Goal: Task Accomplishment & Management: Use online tool/utility

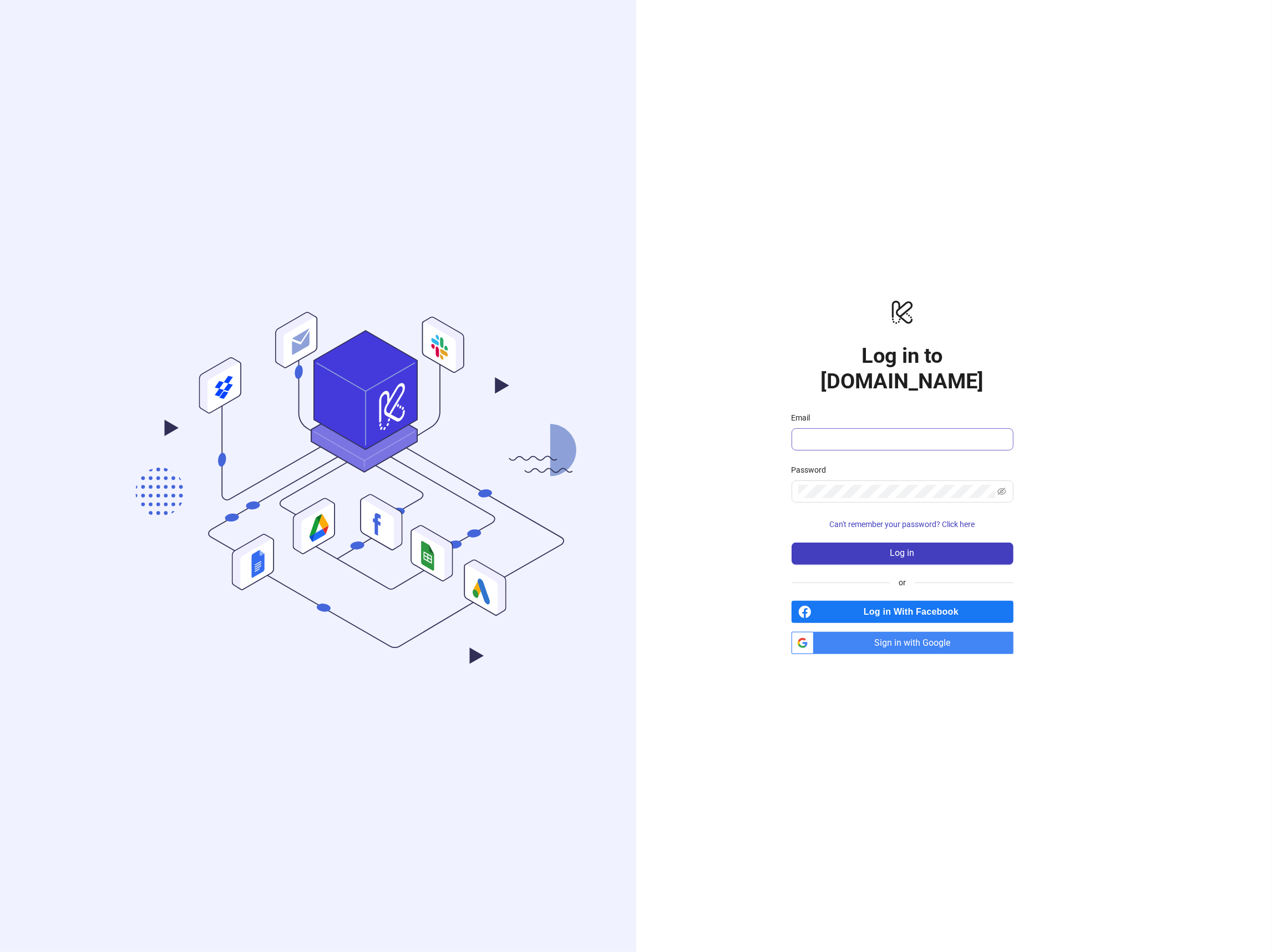
click at [811, 434] on span at bounding box center [903, 439] width 222 height 22
click at [812, 433] on input "Email" at bounding box center [901, 439] width 206 height 13
type input "**********"
click at [883, 546] on button "Log in" at bounding box center [903, 553] width 222 height 22
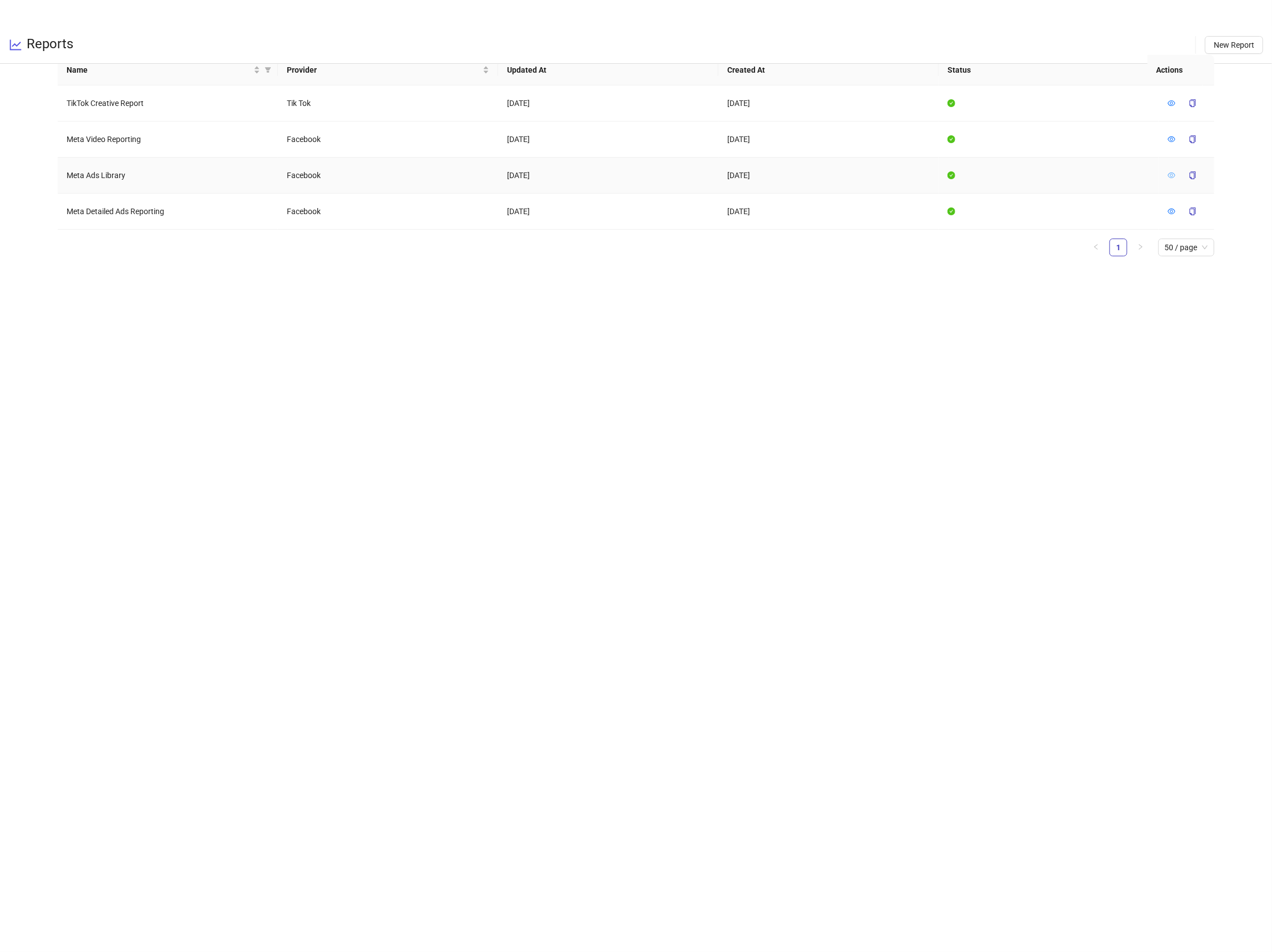
click at [1171, 176] on icon "eye" at bounding box center [1172, 176] width 8 height 6
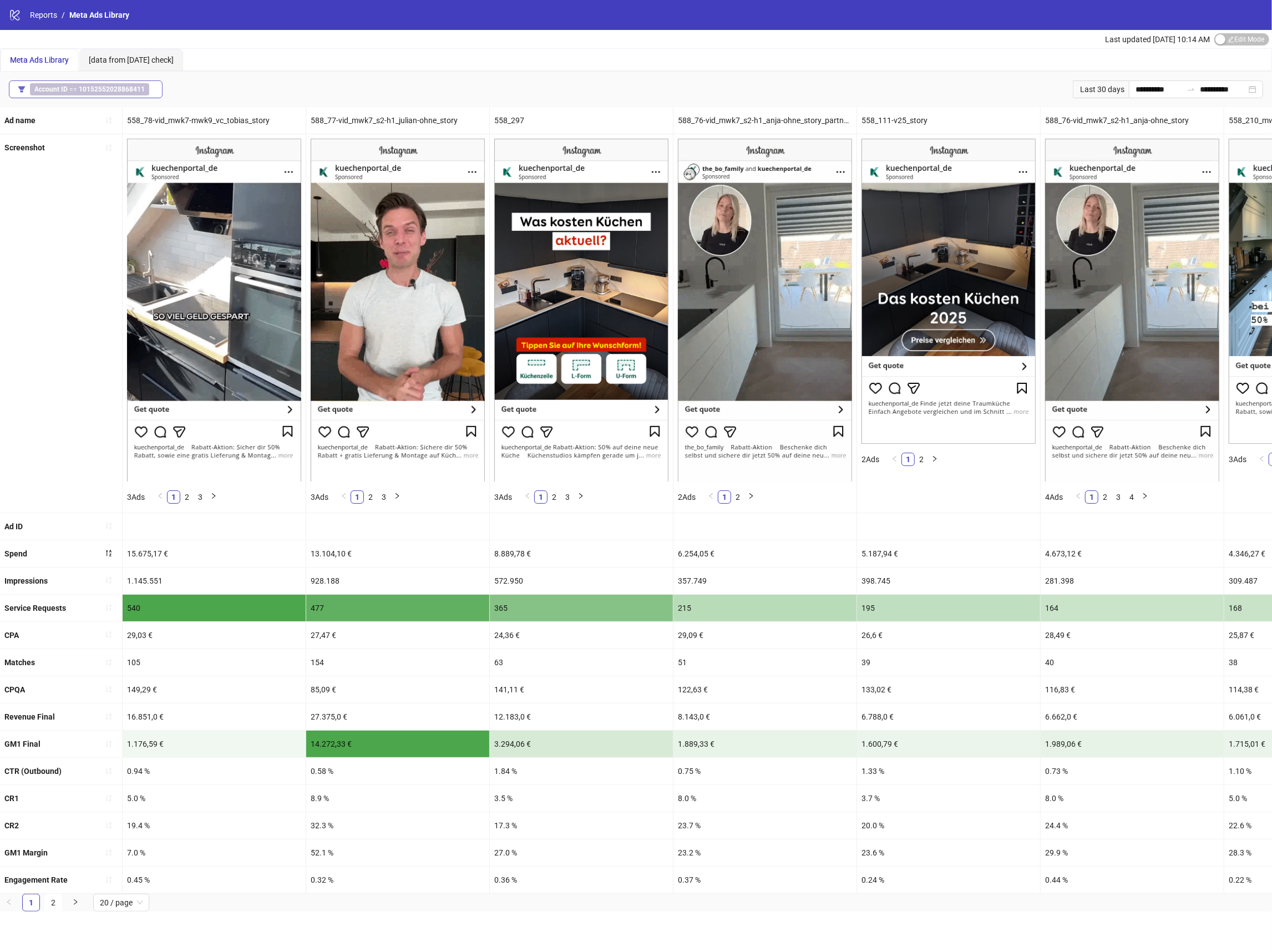
click at [110, 89] on b "10152552028868411" at bounding box center [111, 89] width 66 height 8
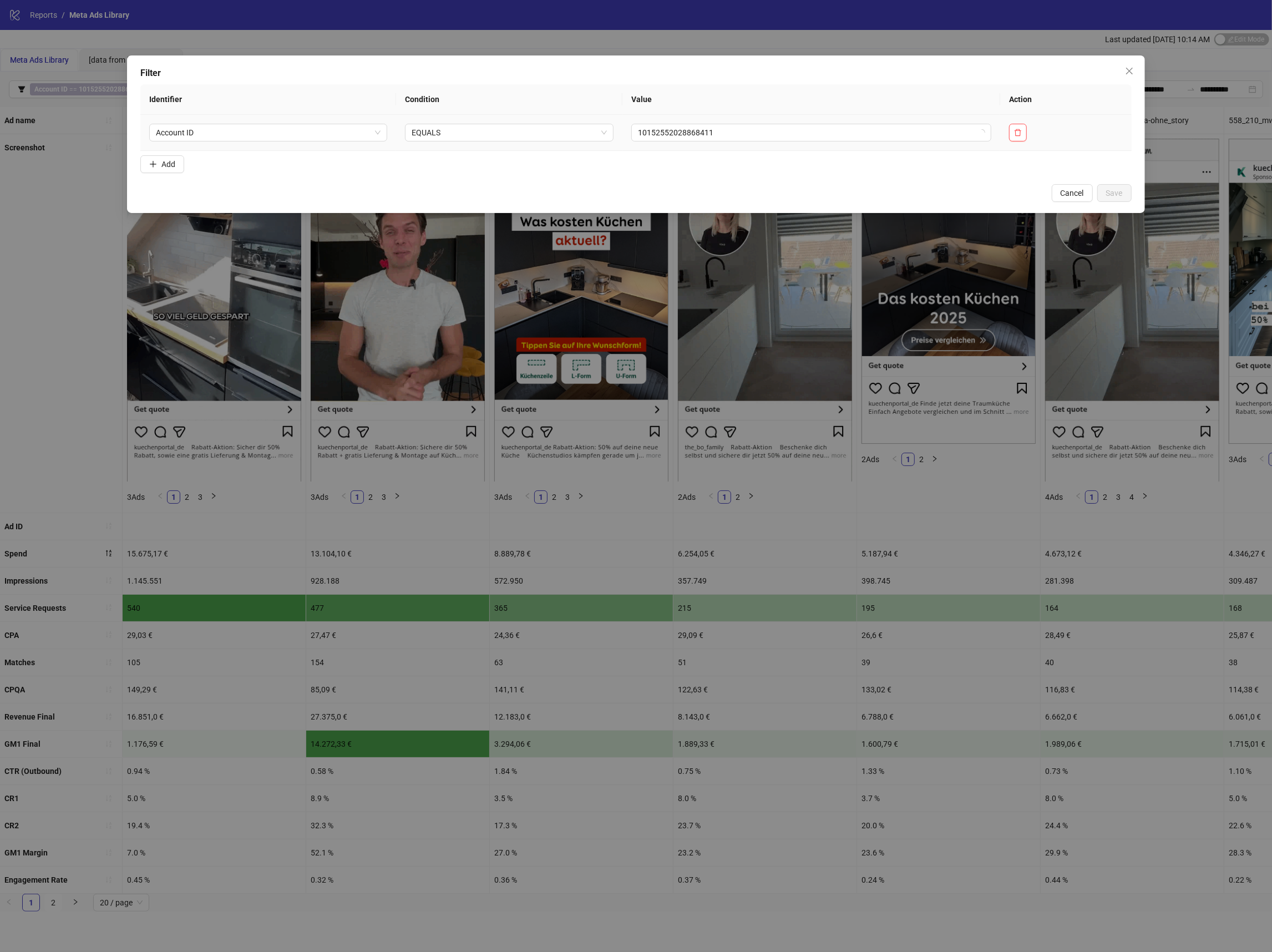
click at [775, 121] on td "10152552028868411" at bounding box center [811, 133] width 378 height 36
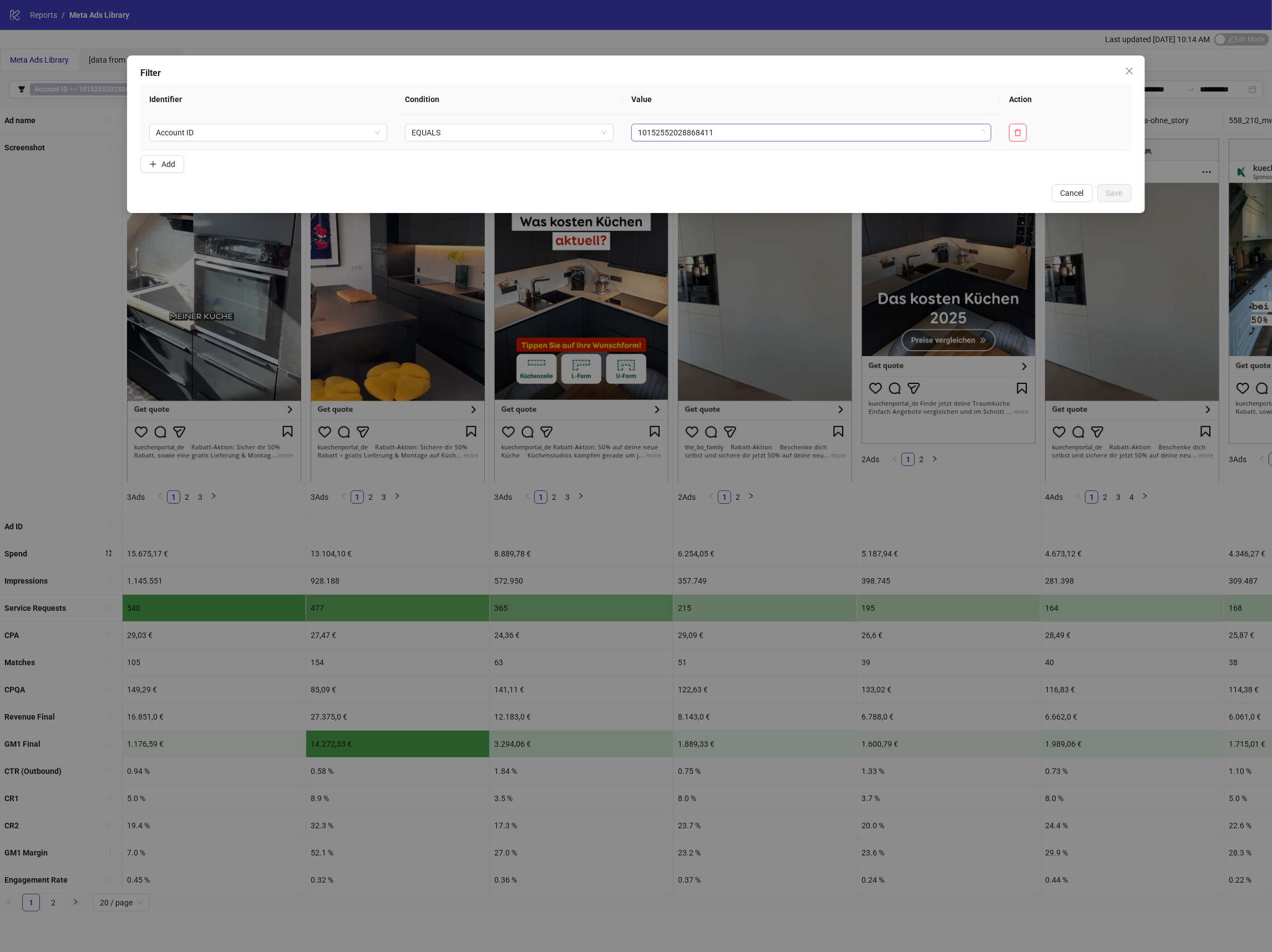
click at [773, 134] on span "10152552028868411" at bounding box center [811, 132] width 347 height 17
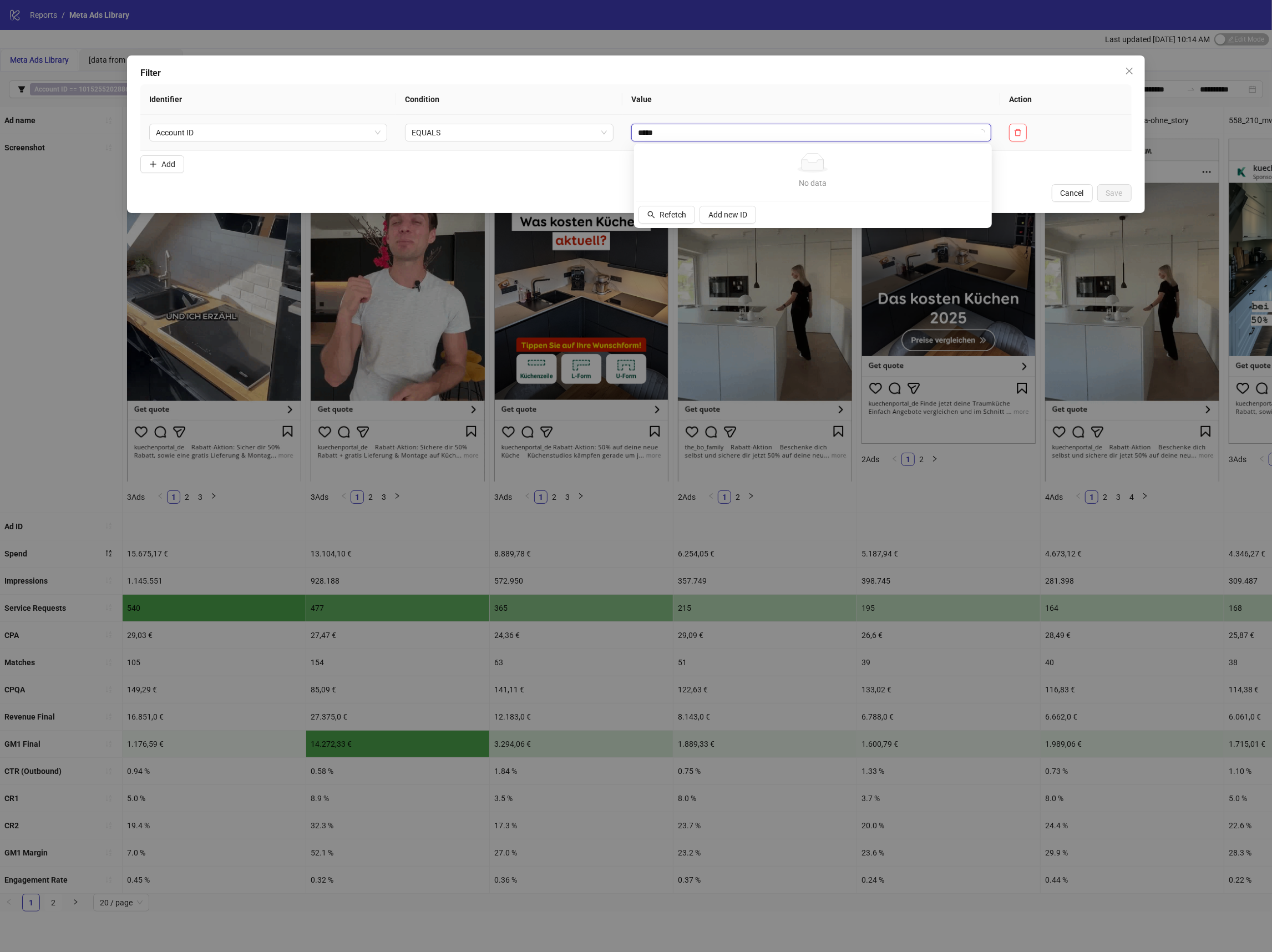
type input "******"
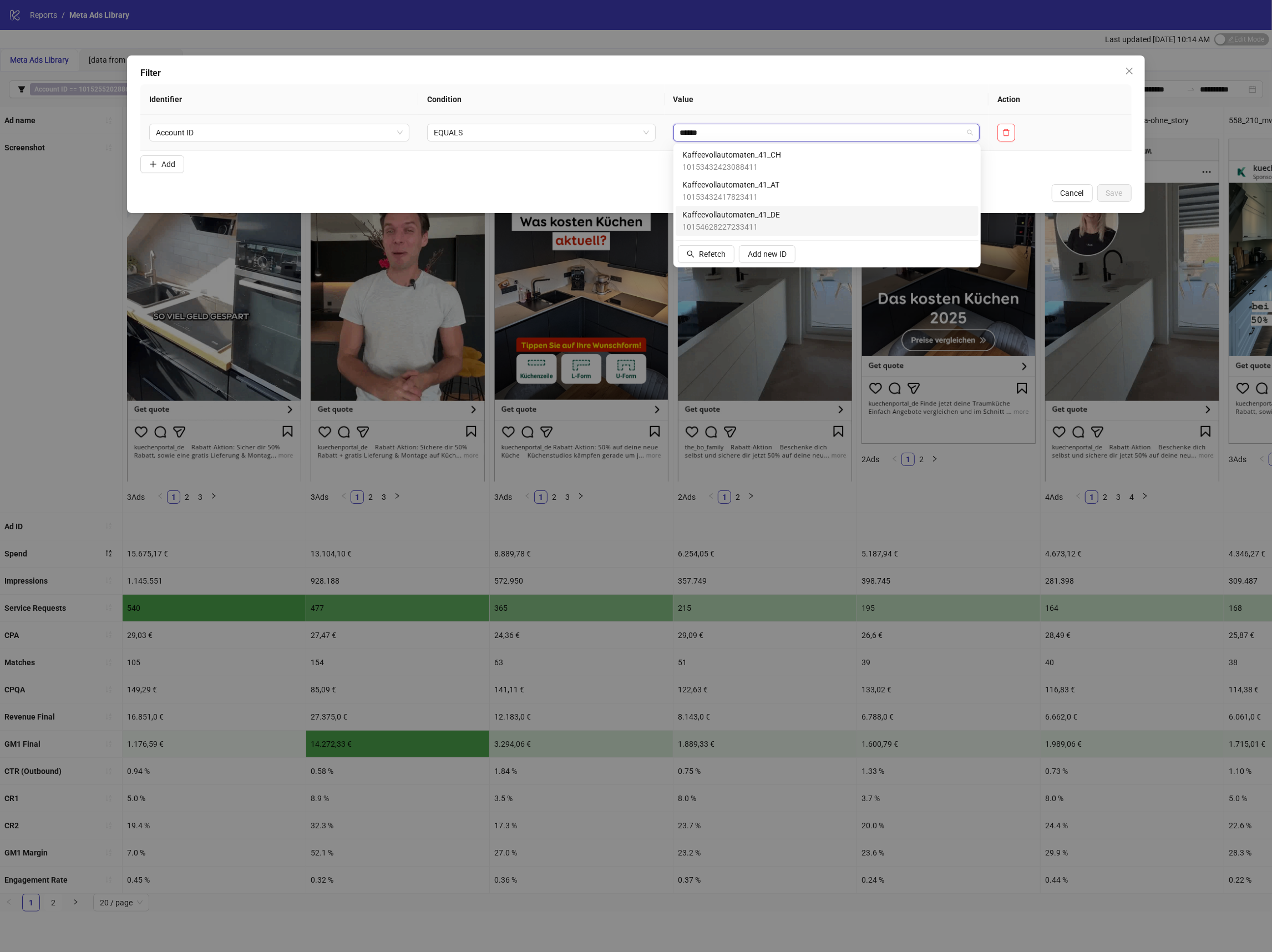
click at [784, 218] on div "Kaffeevollautomaten_41_DE 10154628227233411" at bounding box center [827, 221] width 290 height 25
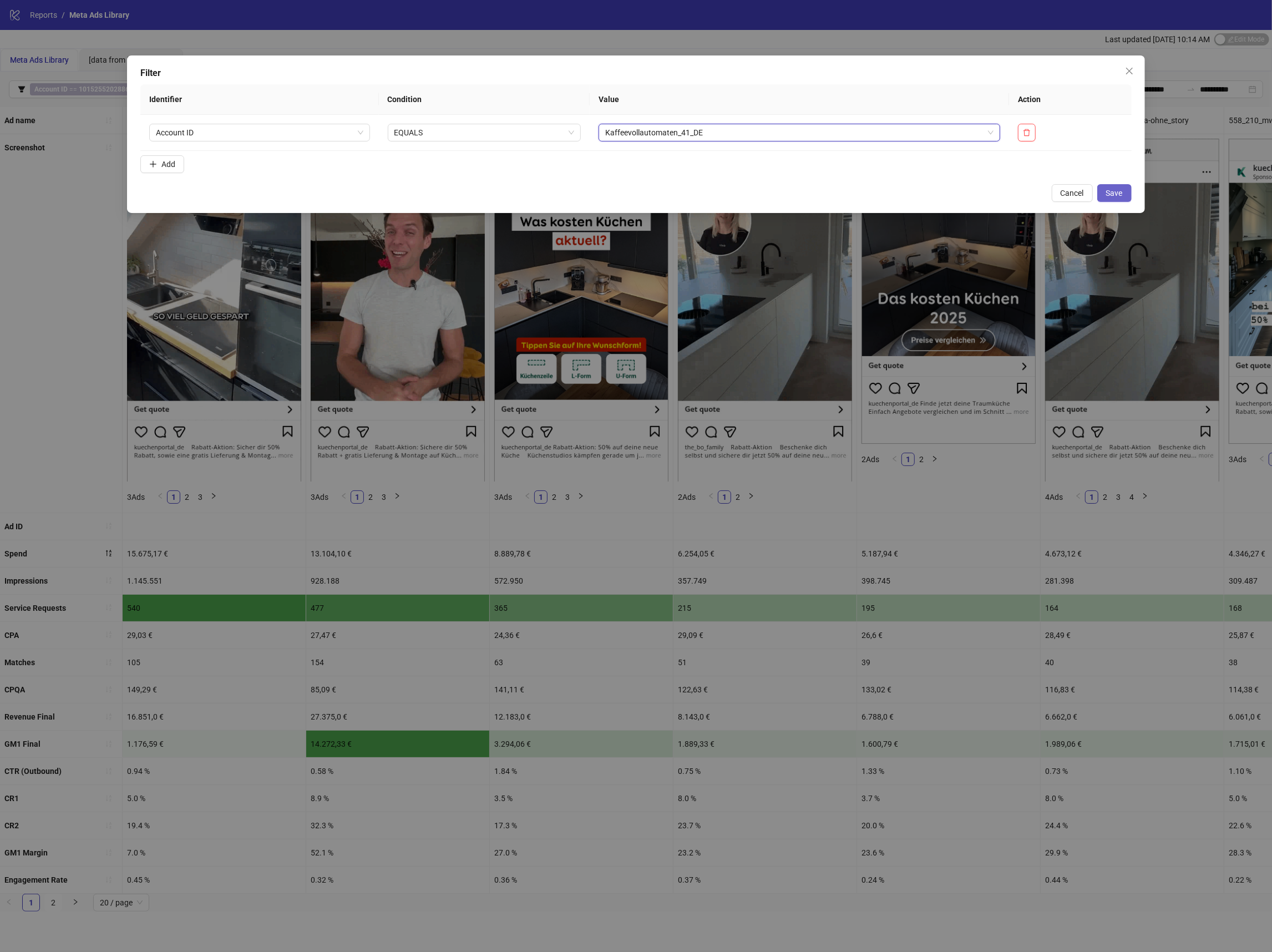
click at [1126, 194] on button "Save" at bounding box center [1114, 193] width 34 height 18
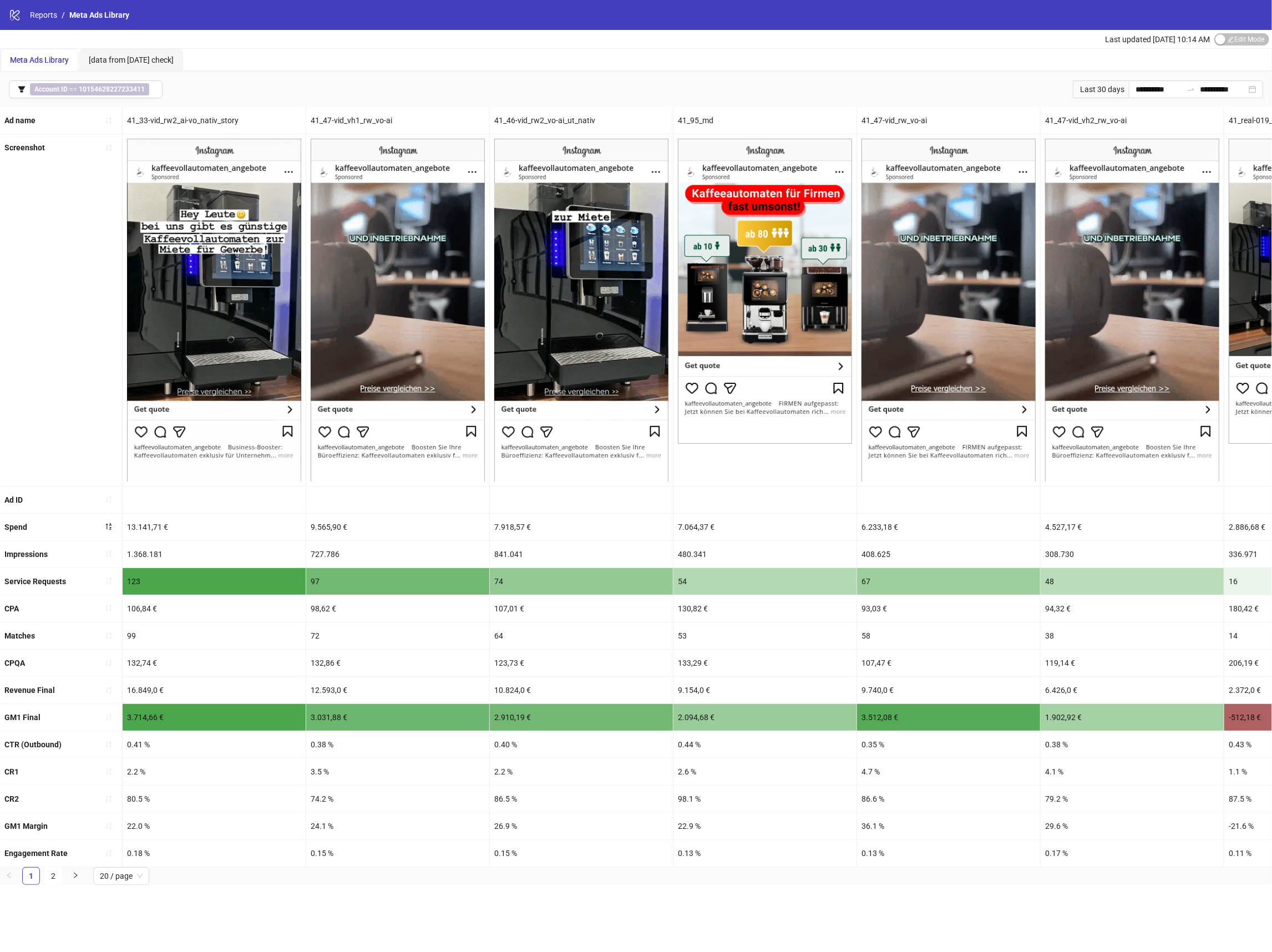
click at [283, 71] on div "Meta Ads Library [data from Yesterday check]" at bounding box center [636, 59] width 1271 height 22
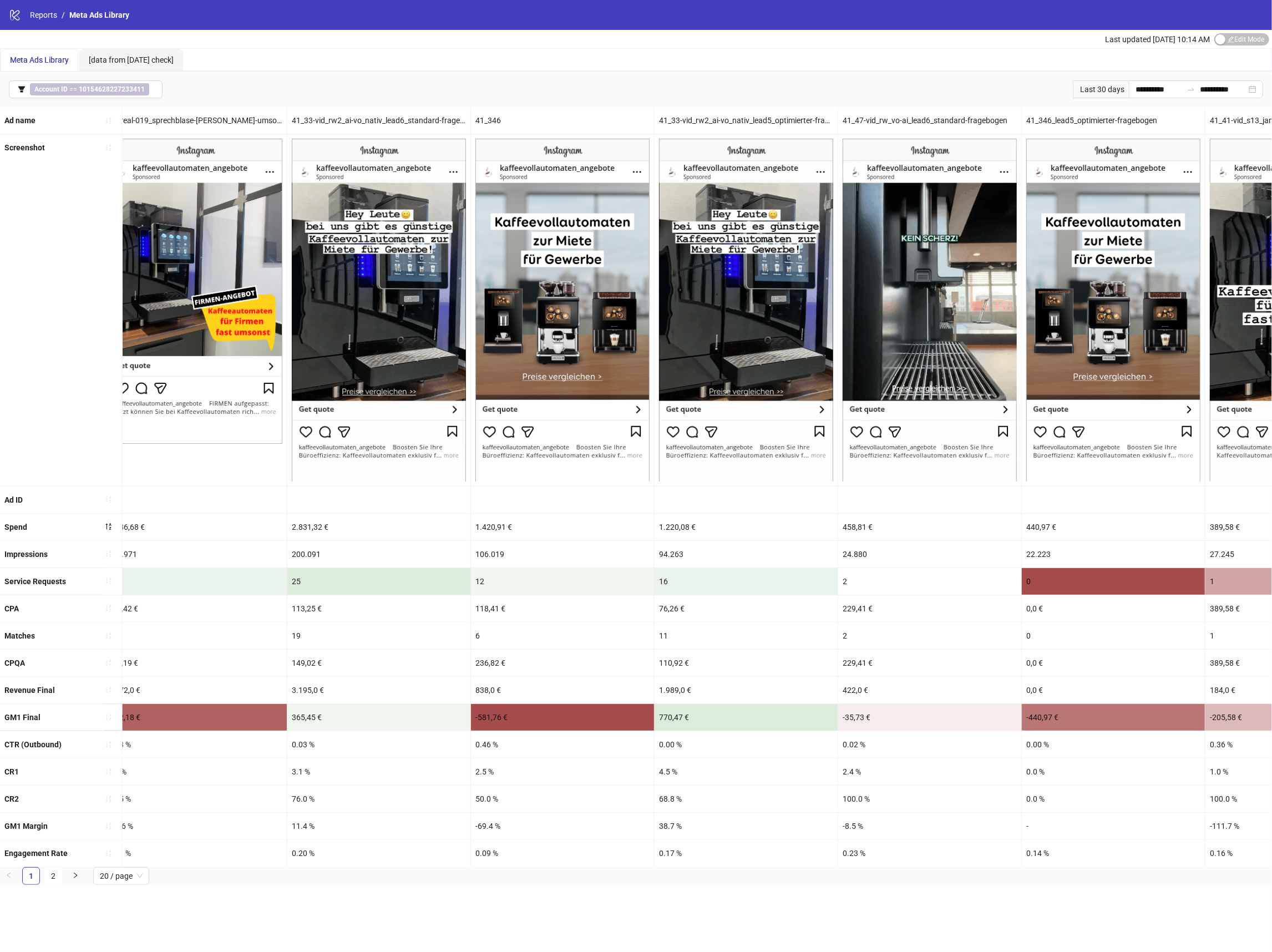
scroll to position [0, 1121]
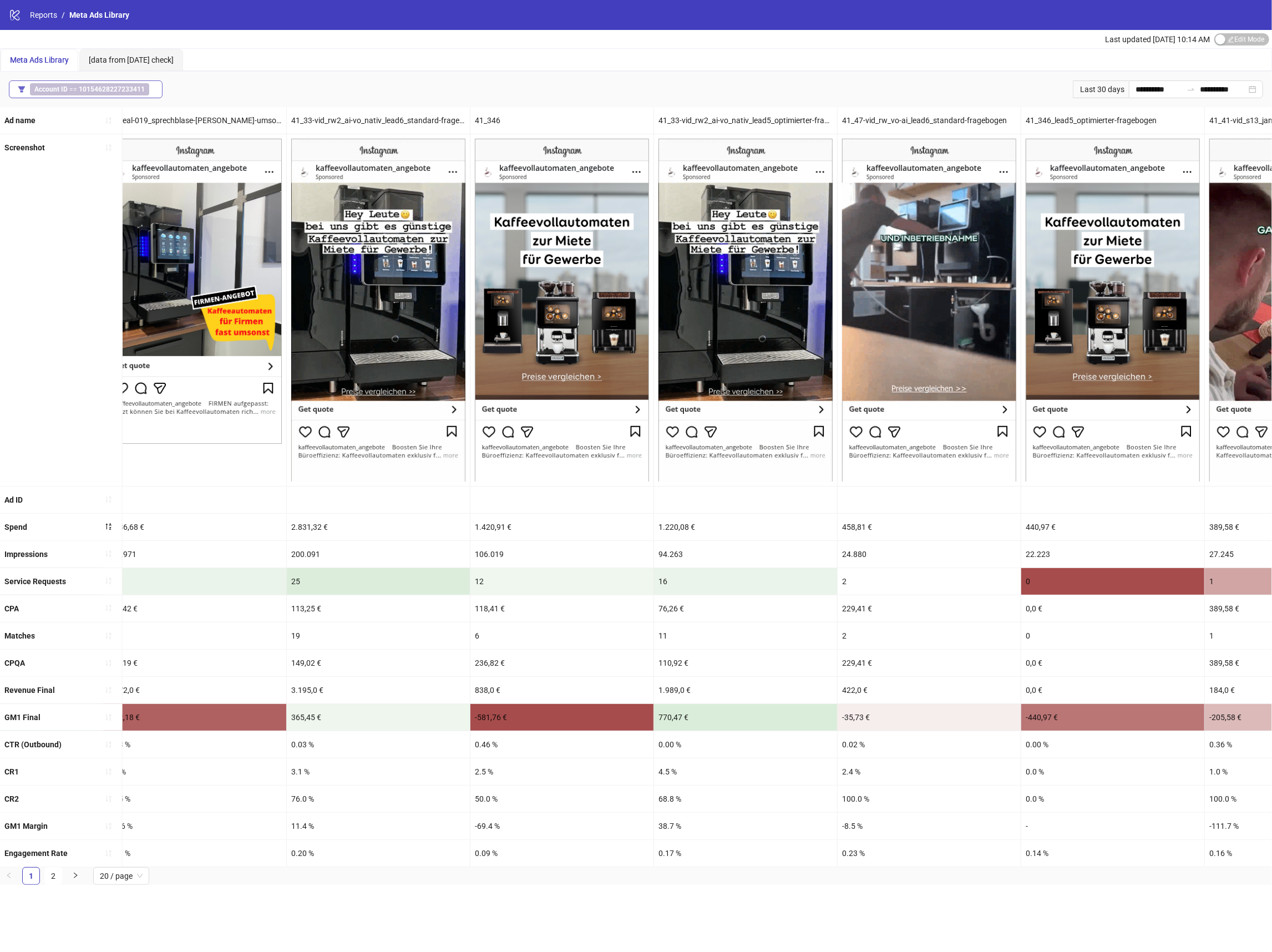
click at [114, 90] on b "10154628227233411" at bounding box center [111, 89] width 66 height 8
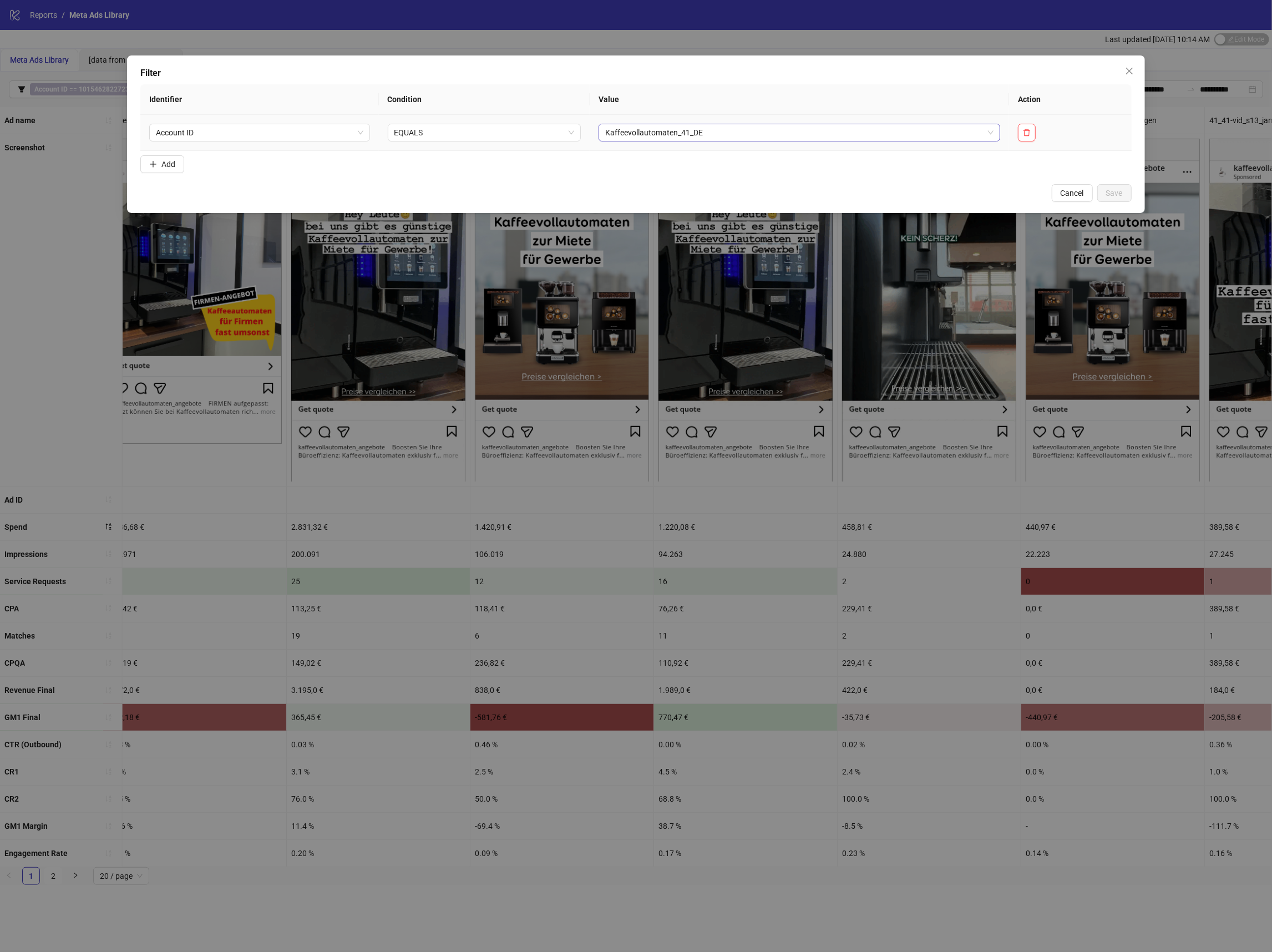
click at [745, 124] on span "Kaffeevollautomaten_41_DE" at bounding box center [799, 132] width 388 height 17
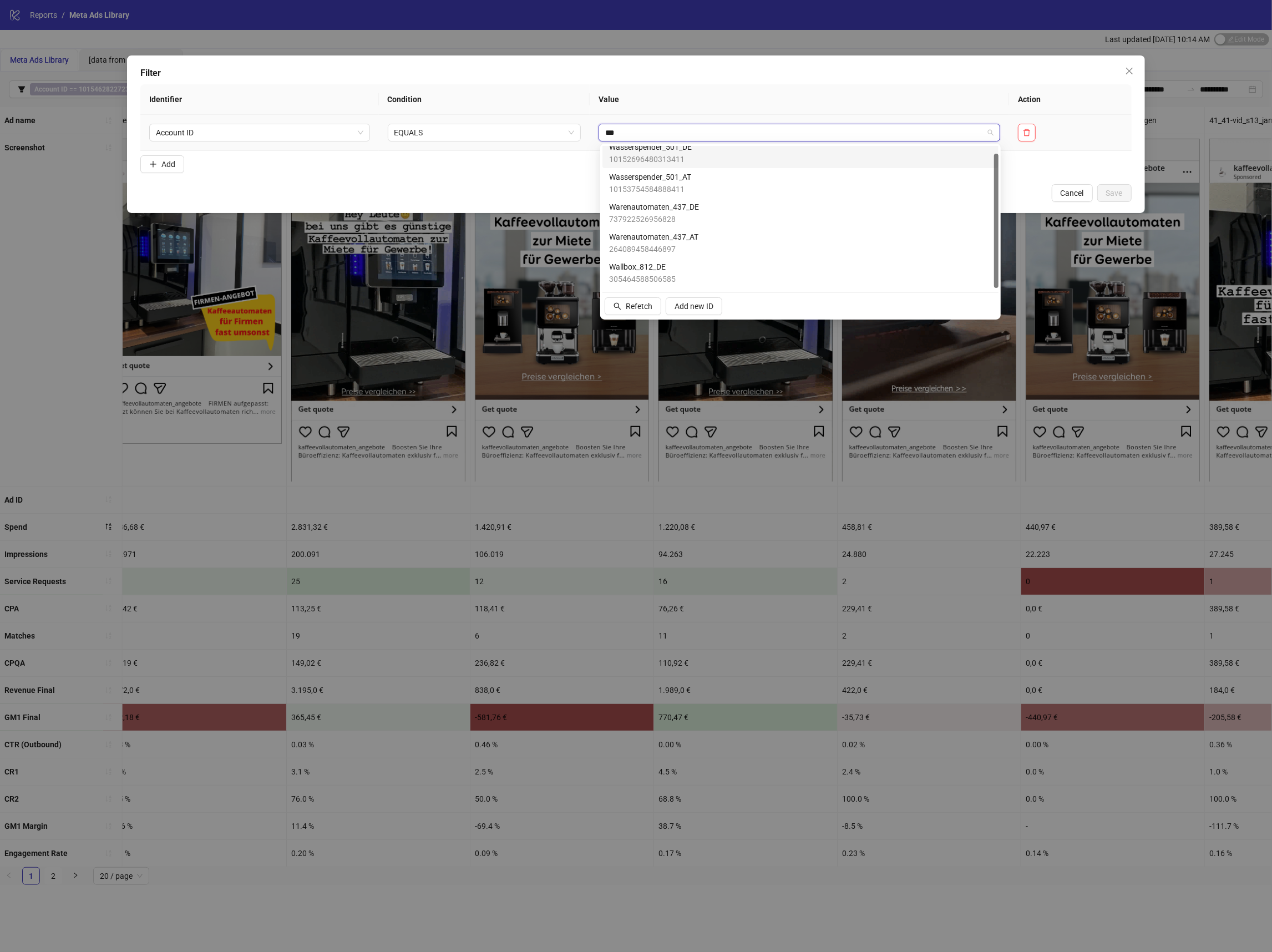
scroll to position [0, 0]
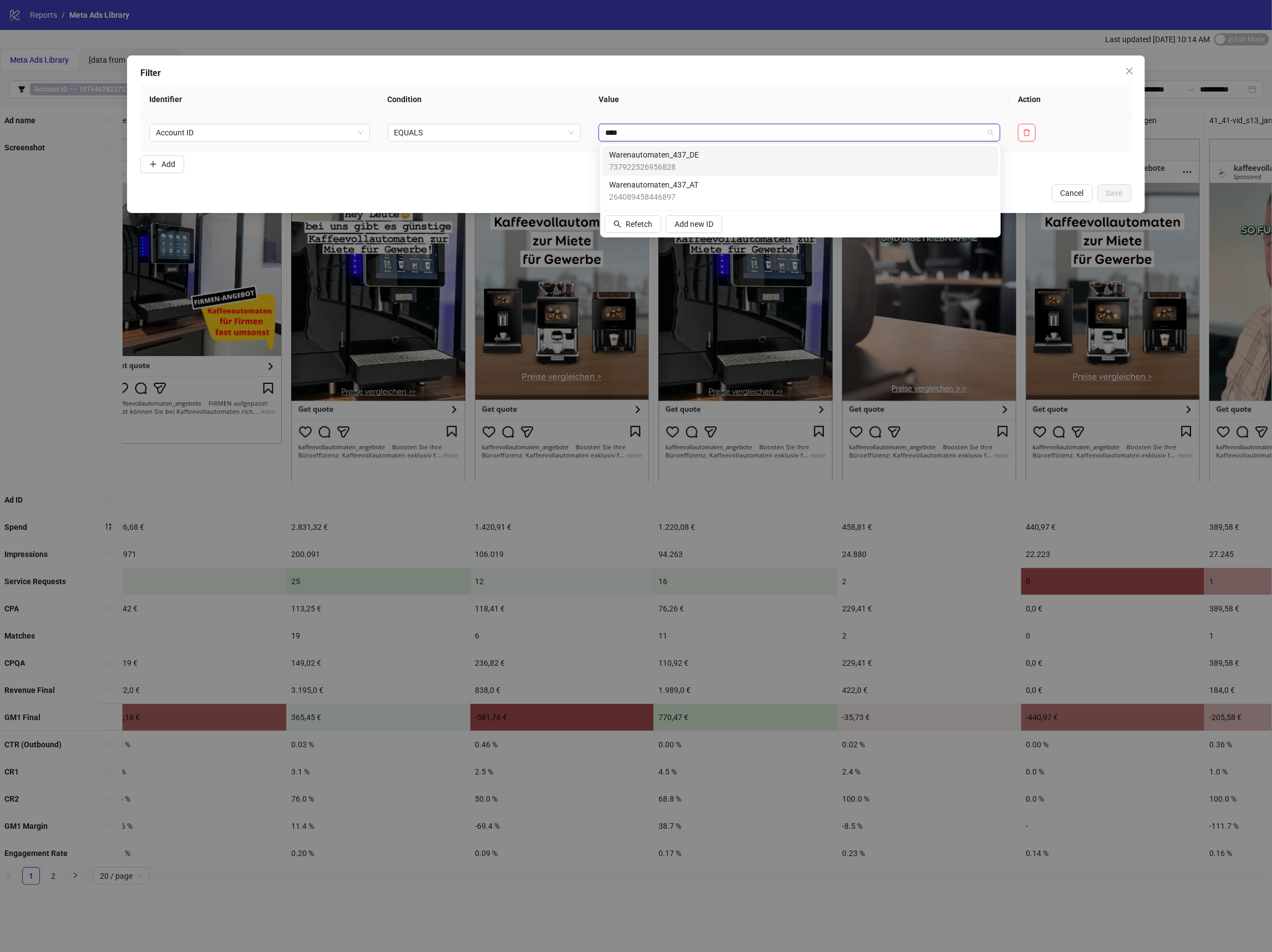
type input "*****"
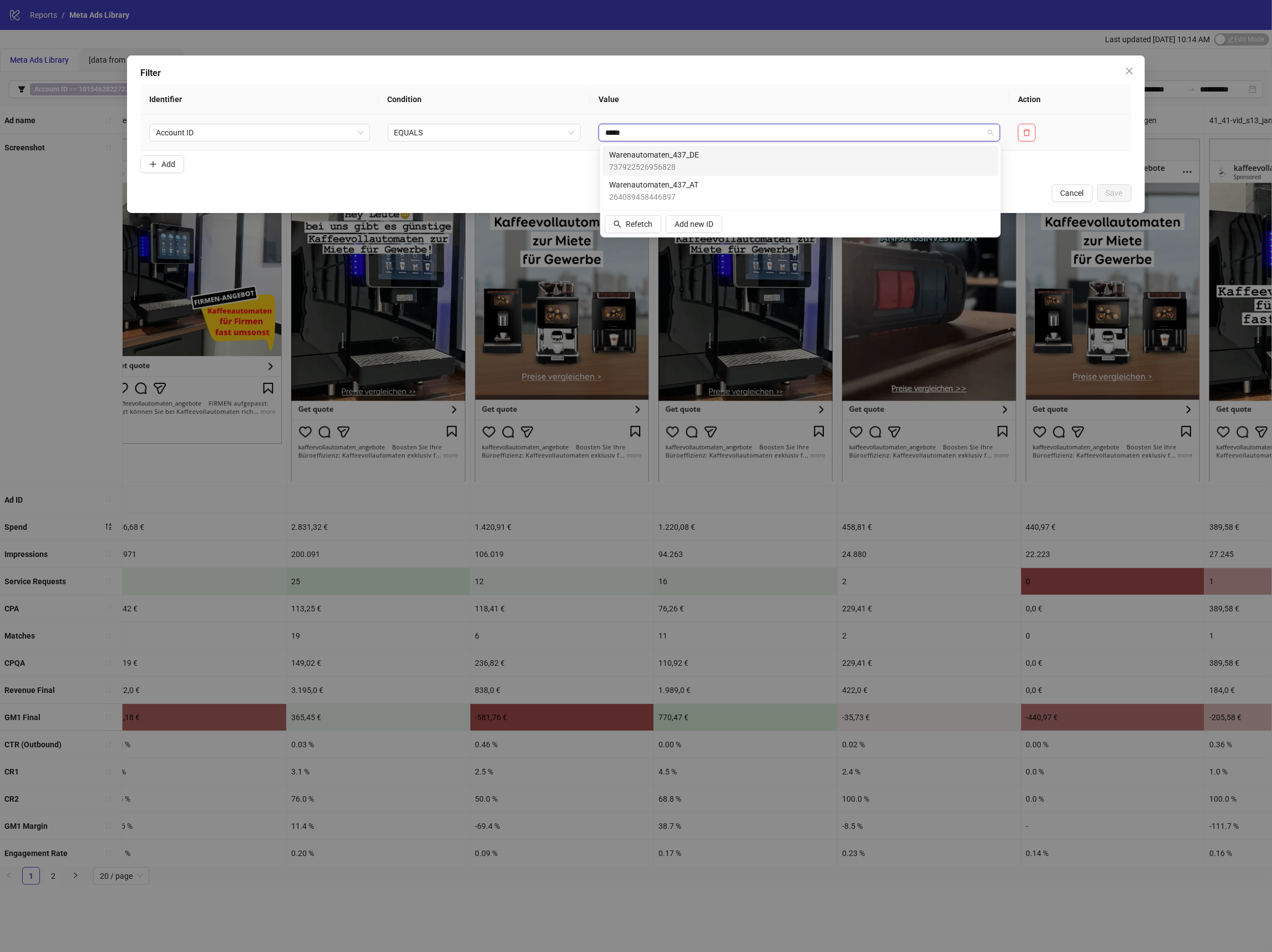
click at [733, 169] on div "Warenautomaten_437_DE 737922526956828" at bounding box center [801, 161] width 383 height 25
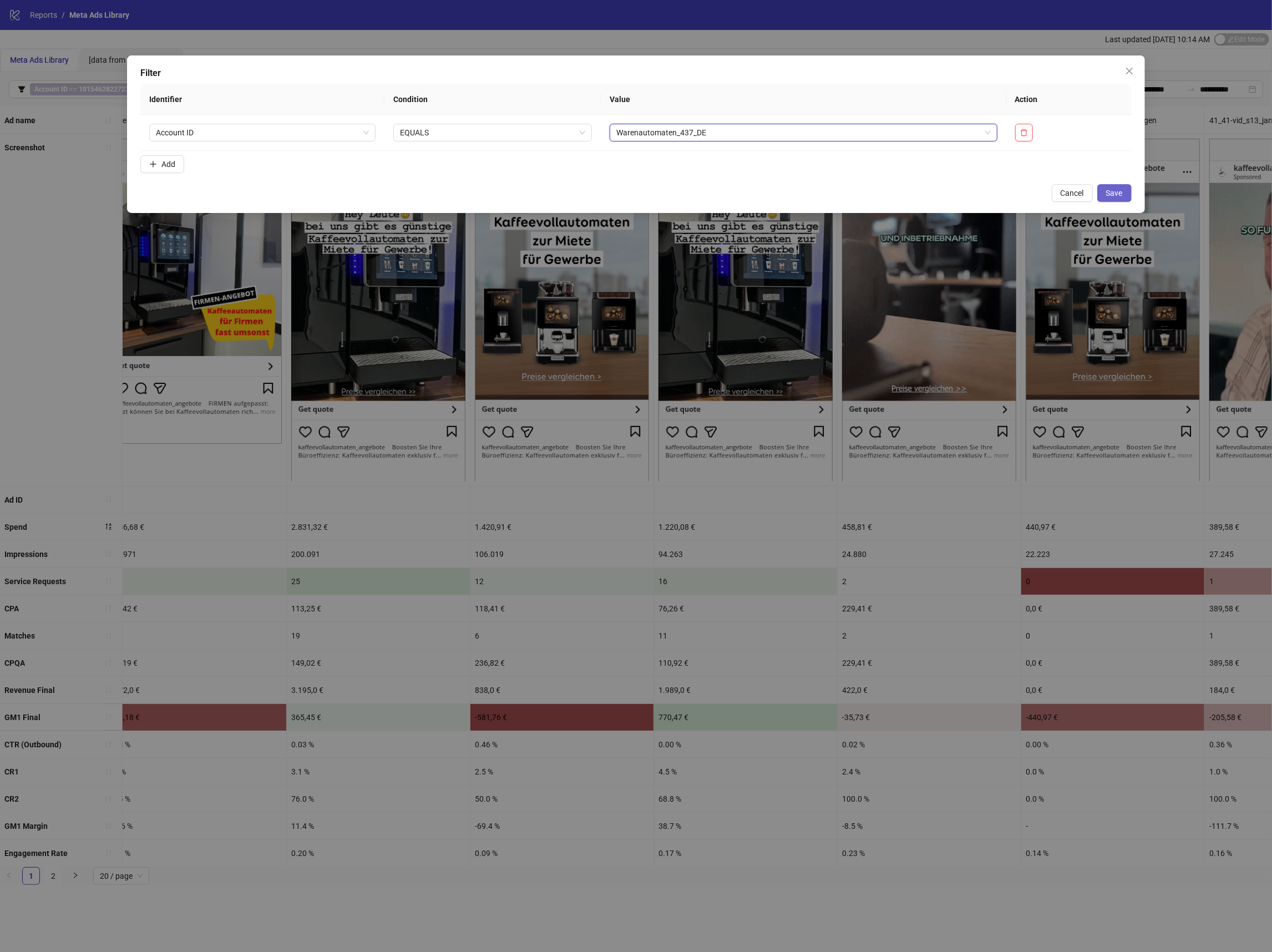
click at [1119, 196] on span "Save" at bounding box center [1114, 193] width 17 height 9
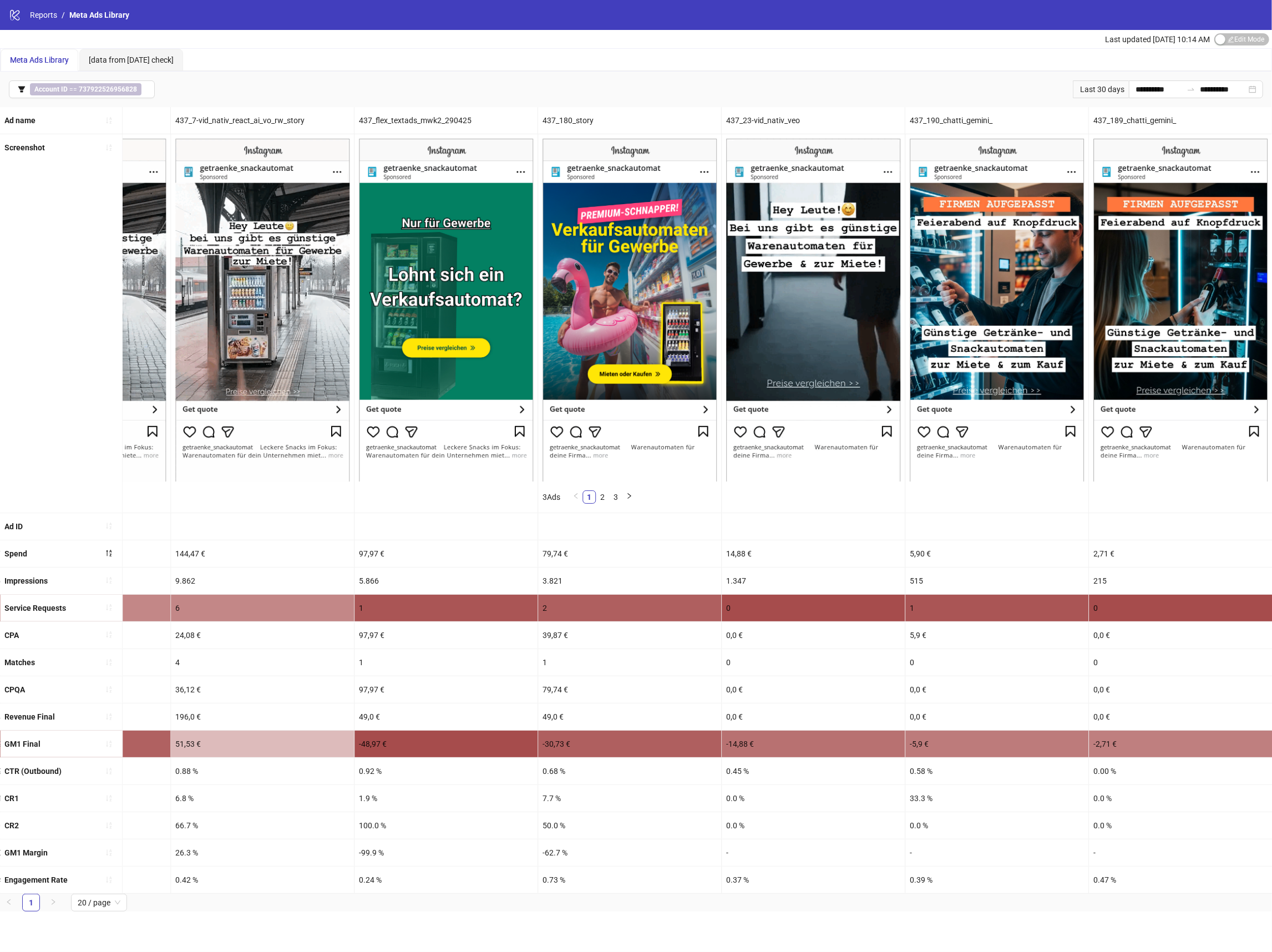
scroll to position [0, 2342]
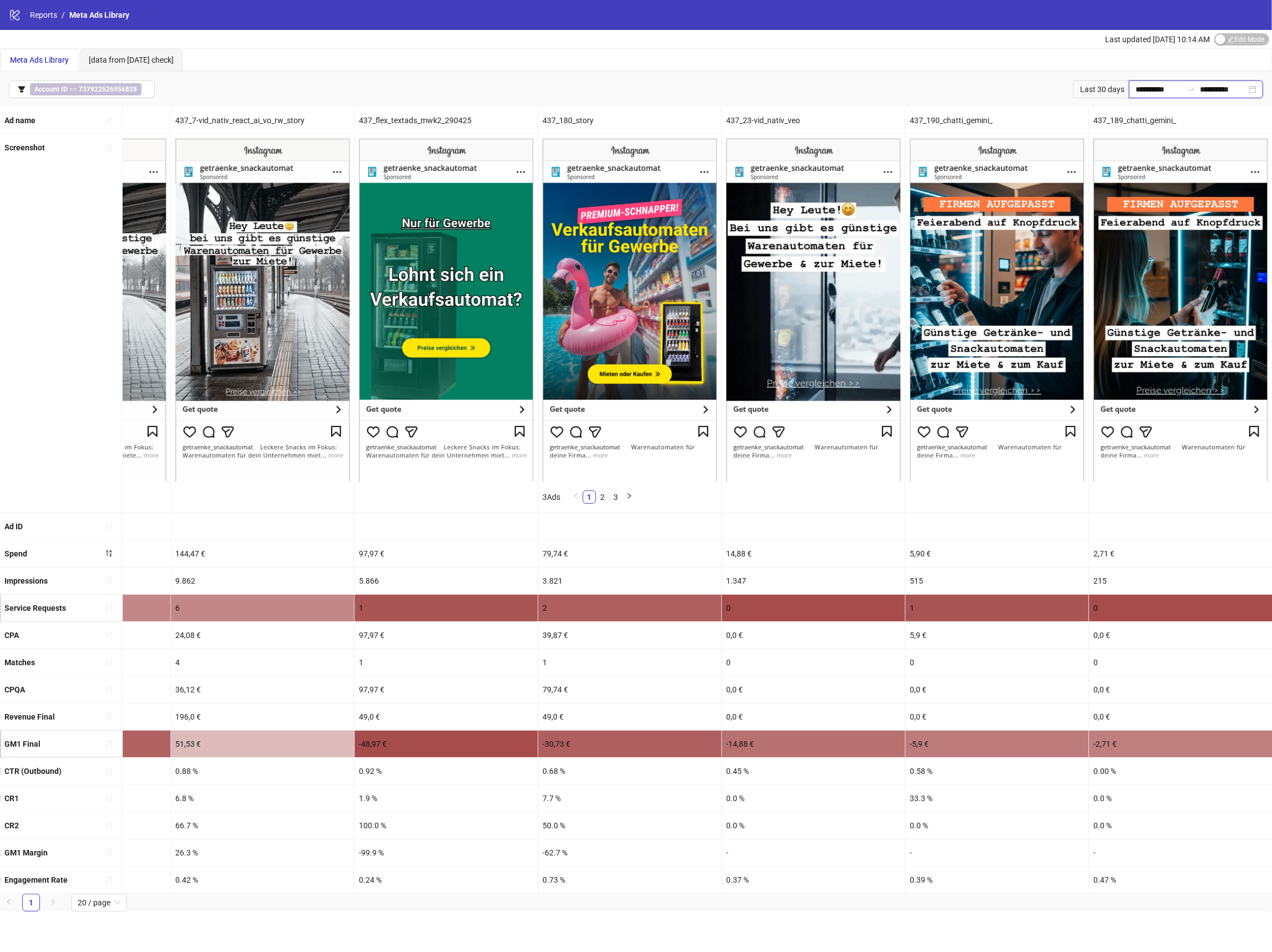
click at [1139, 85] on input "**********" at bounding box center [1159, 89] width 47 height 12
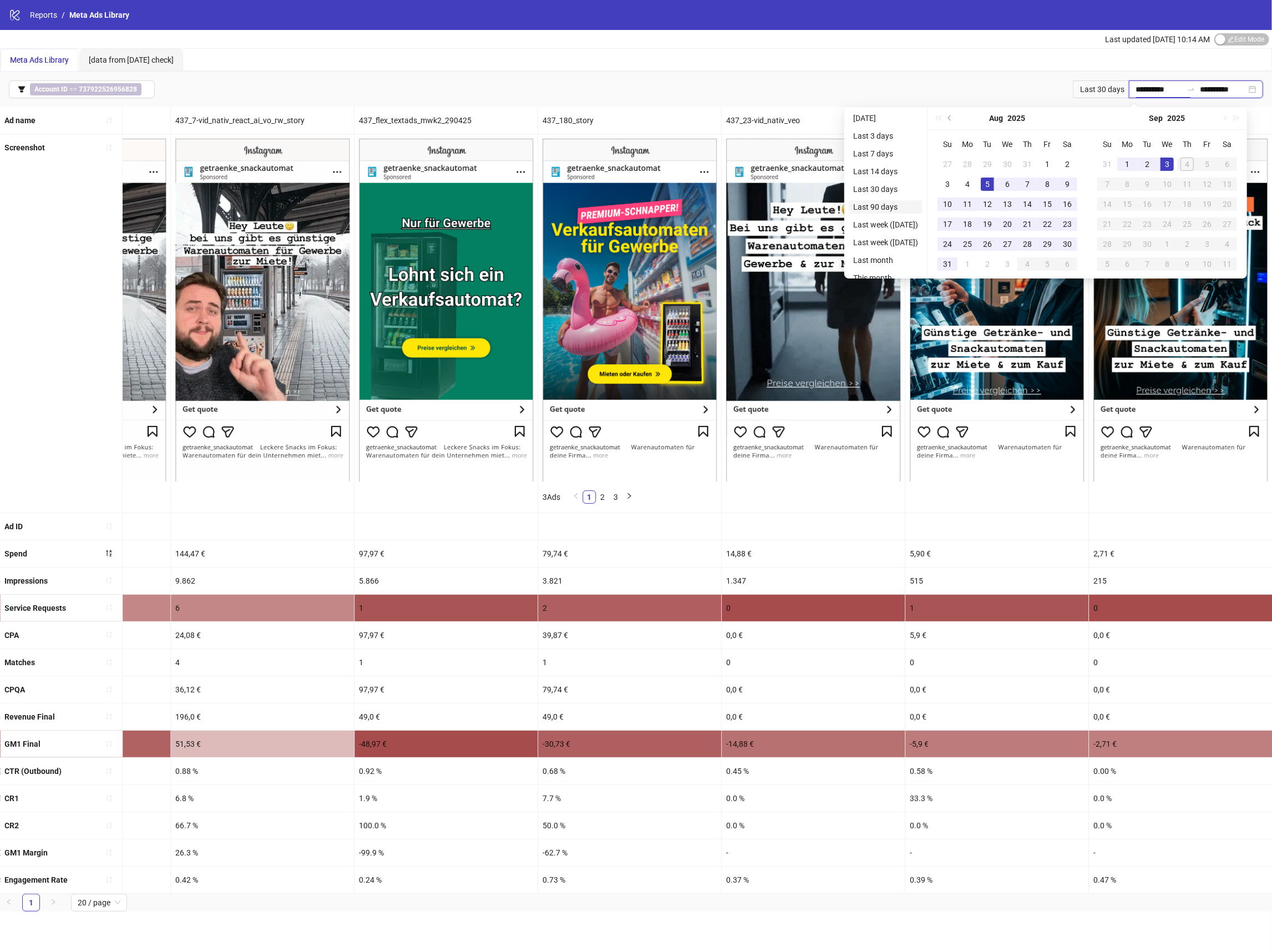
type input "**********"
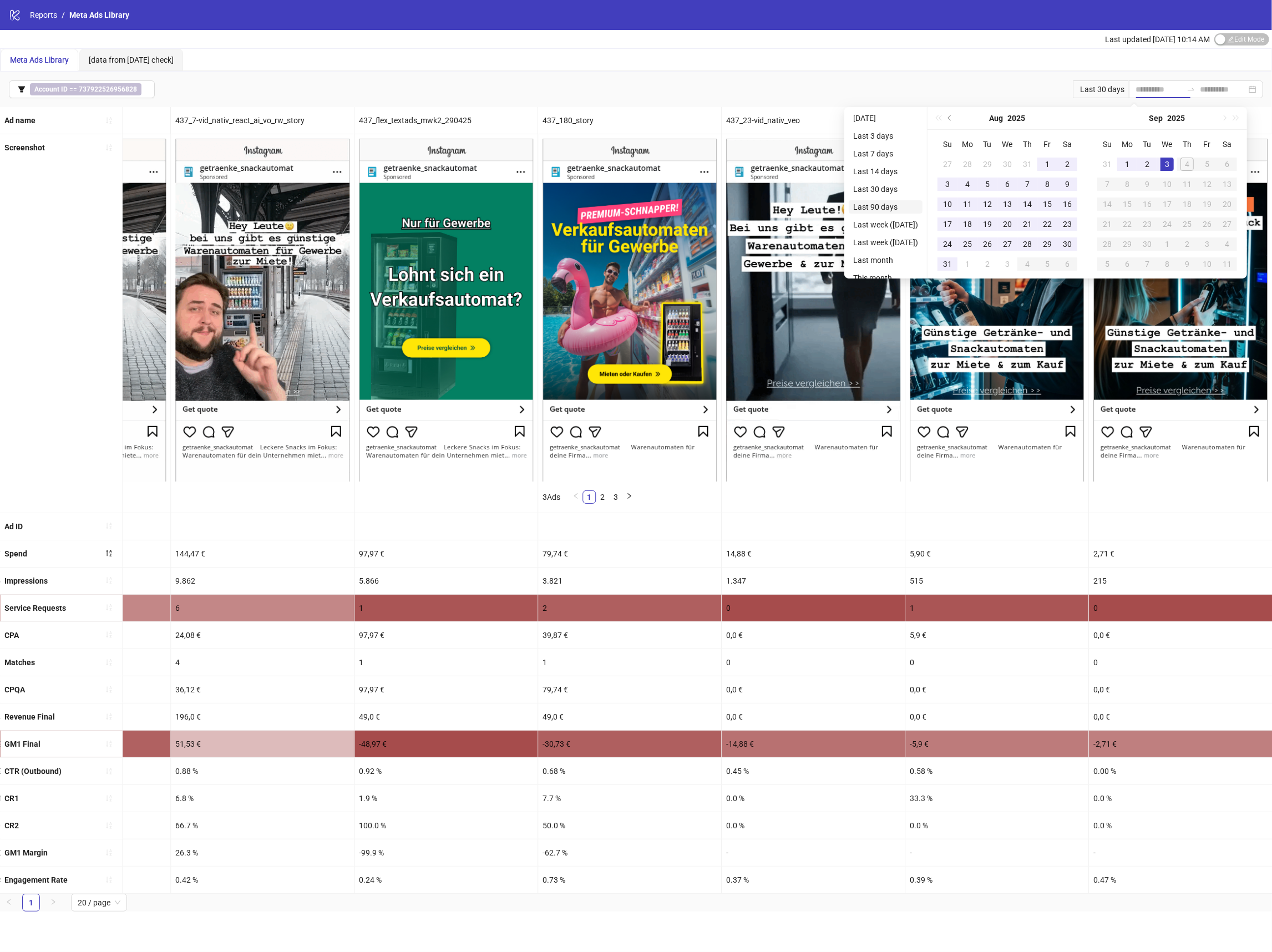
click at [873, 208] on li "Last 90 days" at bounding box center [886, 206] width 74 height 13
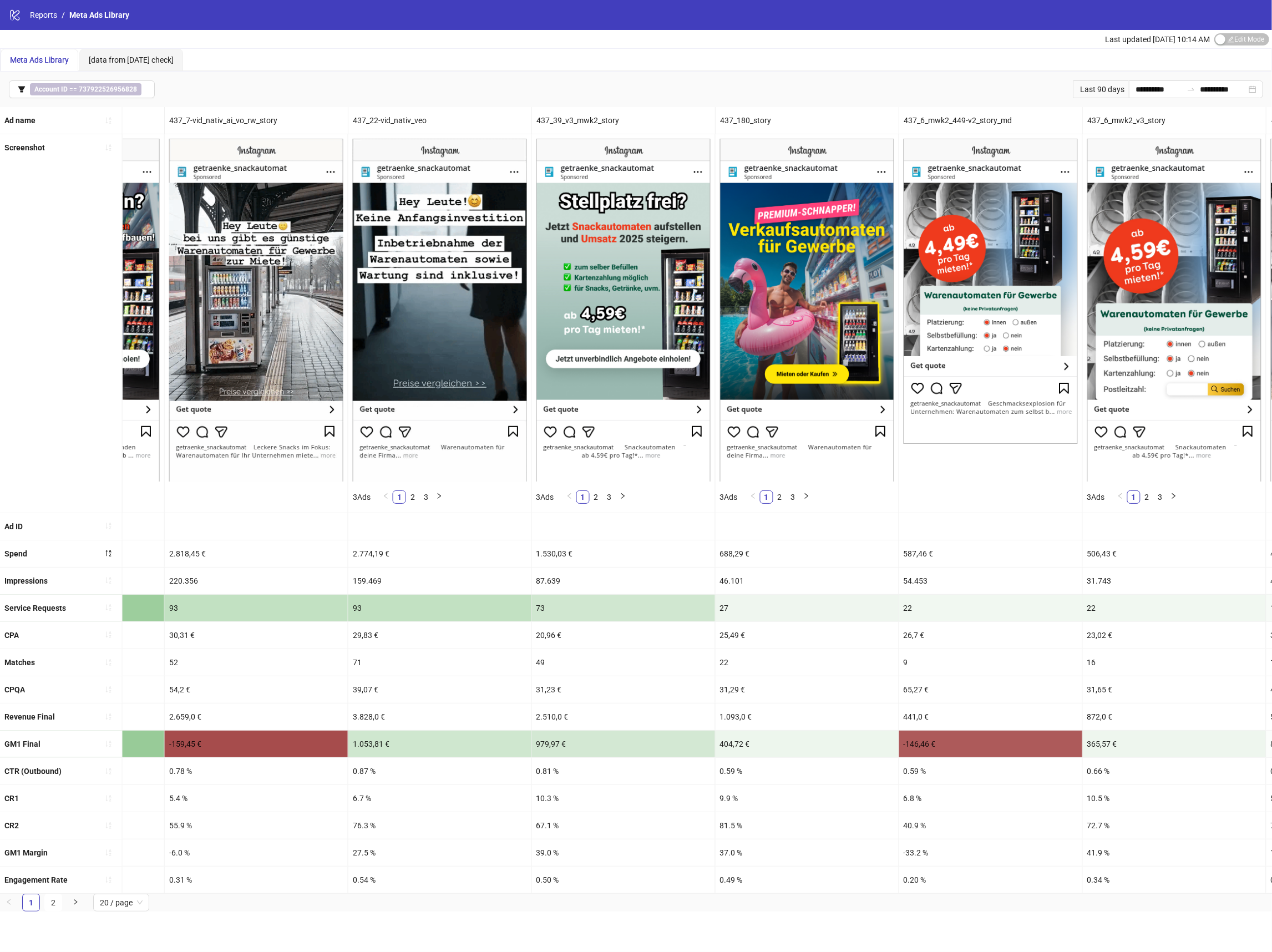
scroll to position [0, 1426]
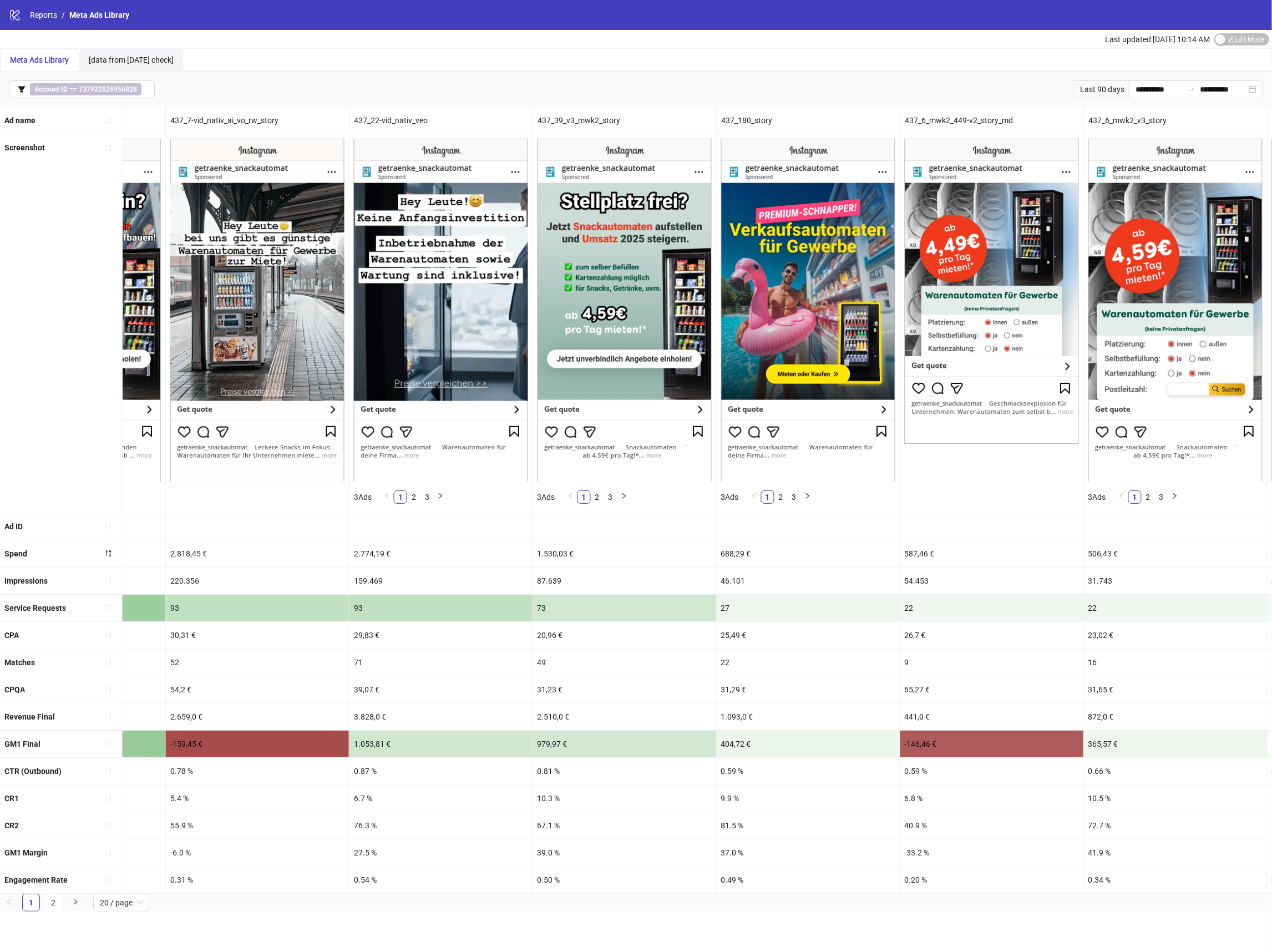
click at [400, 124] on div "437_22-vid_nativ_veo" at bounding box center [441, 120] width 183 height 27
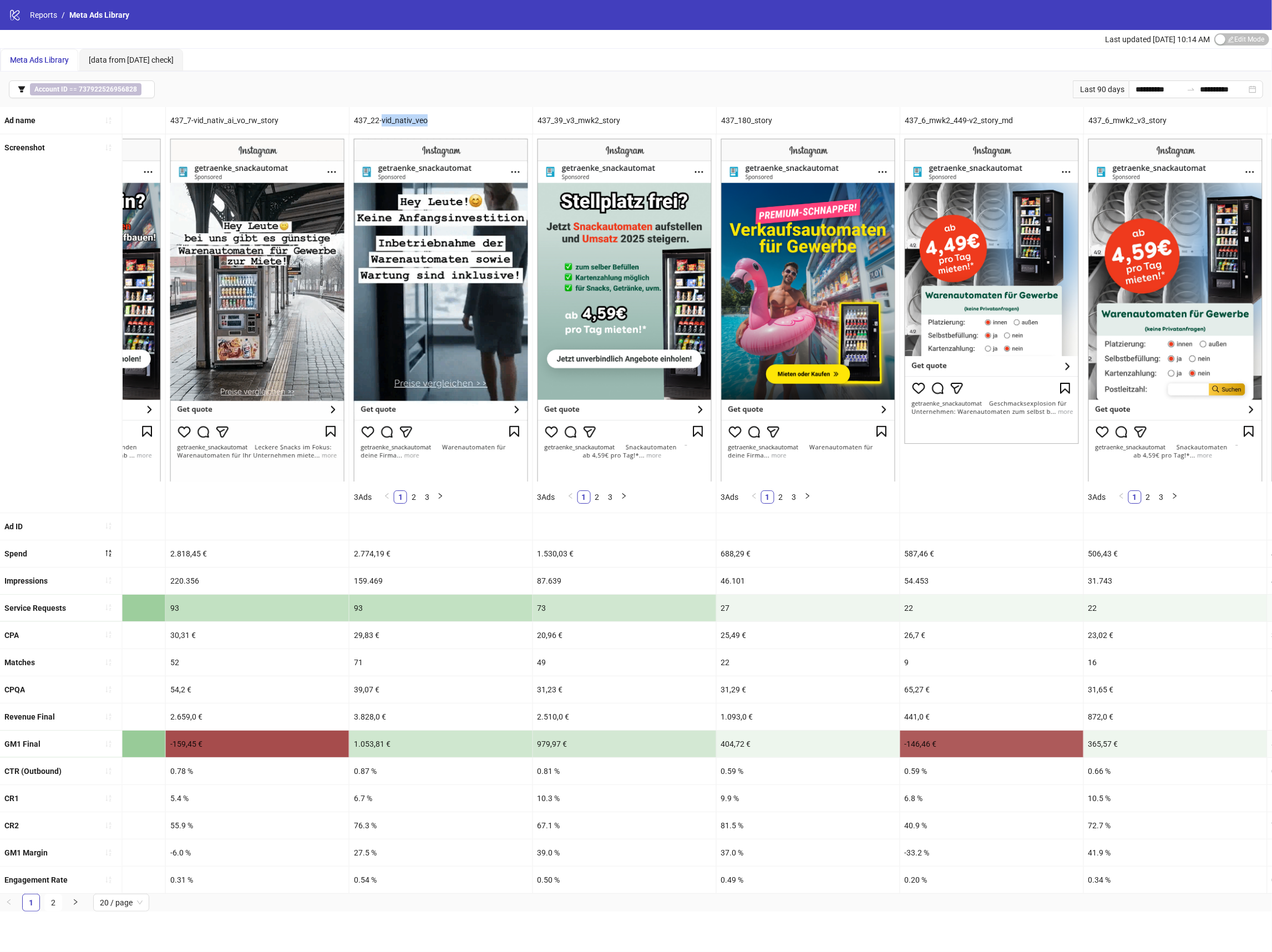
click at [400, 124] on div "437_22-vid_nativ_veo" at bounding box center [441, 120] width 183 height 27
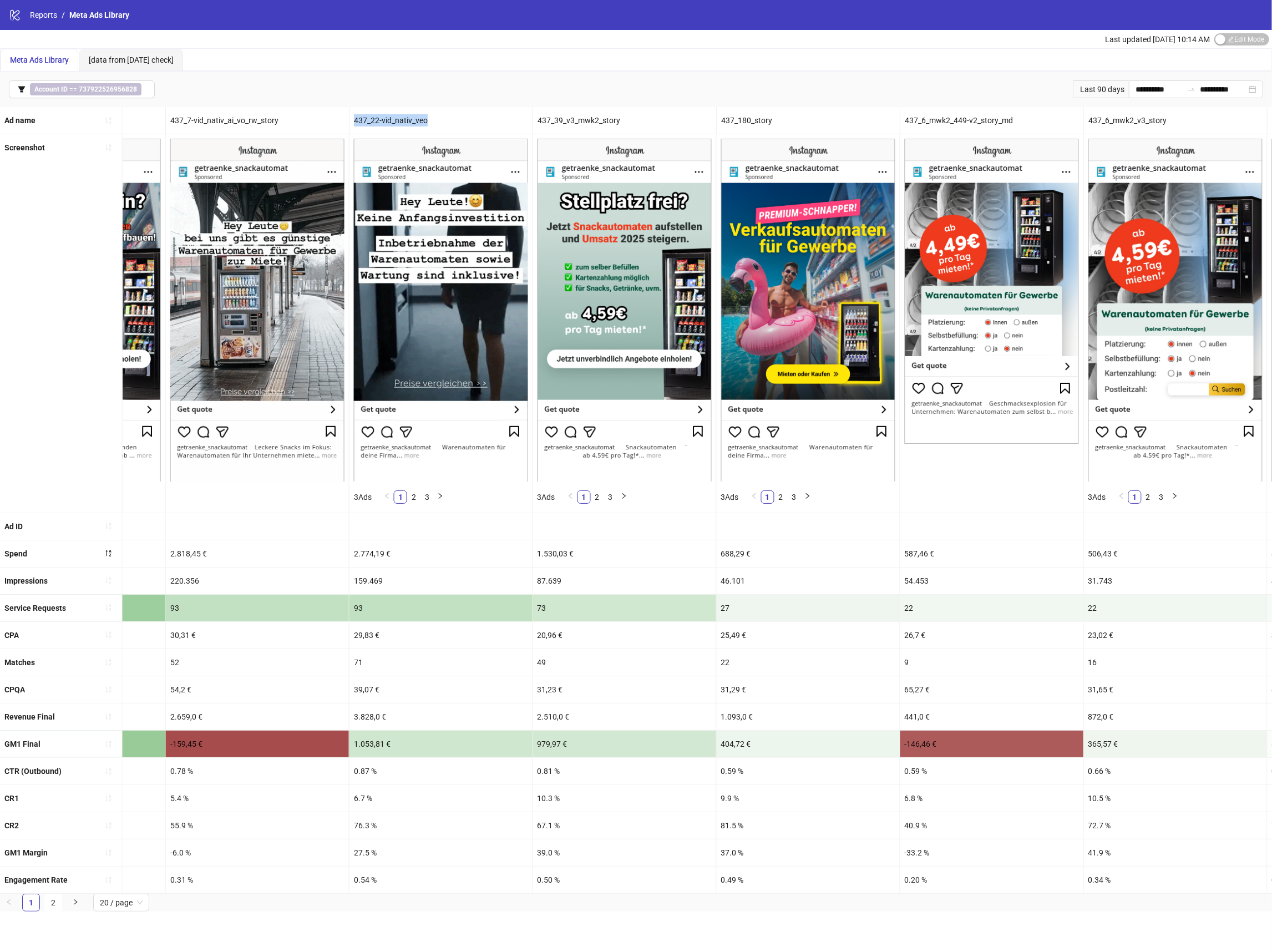
click at [400, 124] on div "437_22-vid_nativ_veo" at bounding box center [441, 120] width 183 height 27
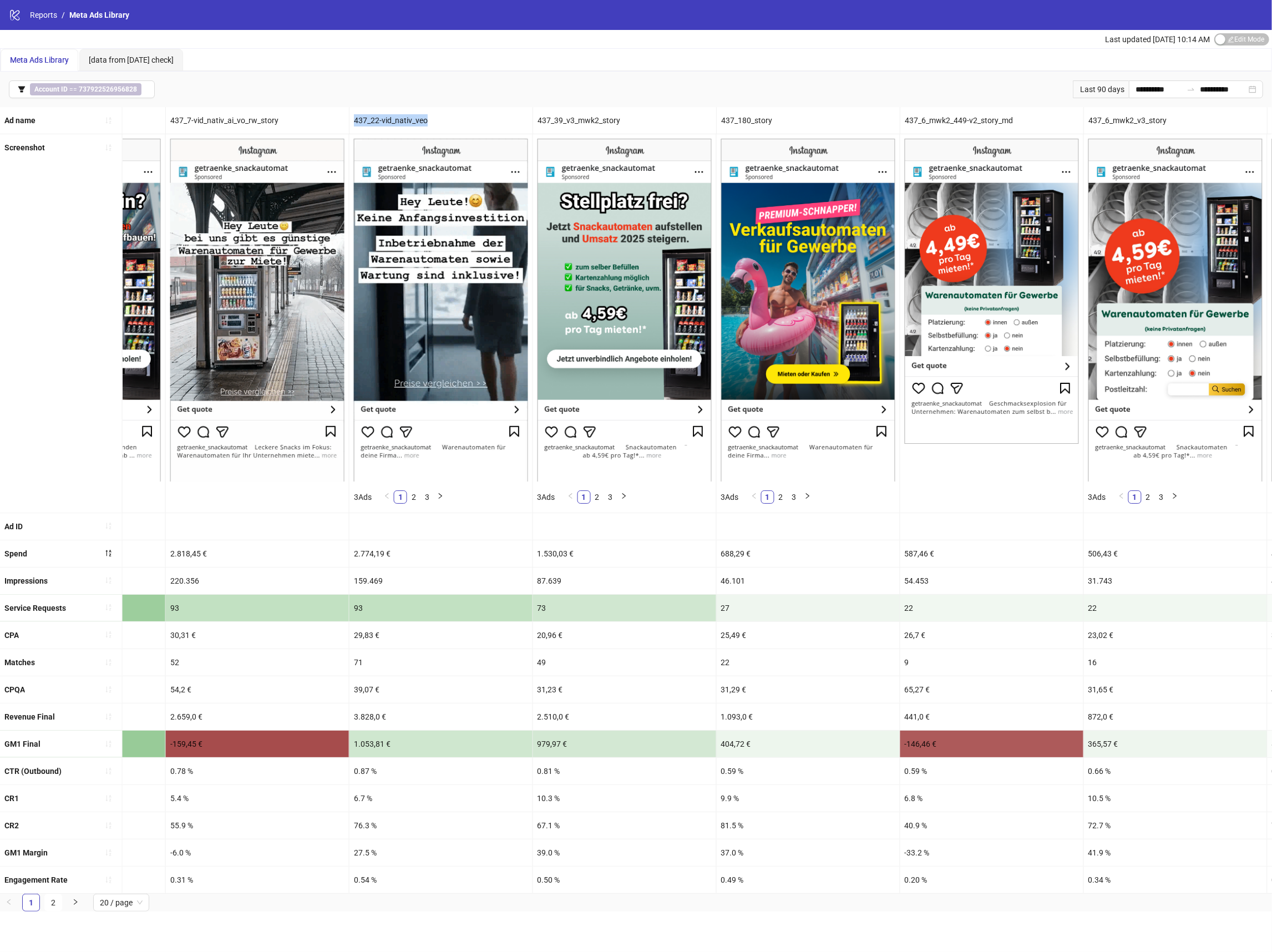
copy div "437_22-vid_nativ_veo"
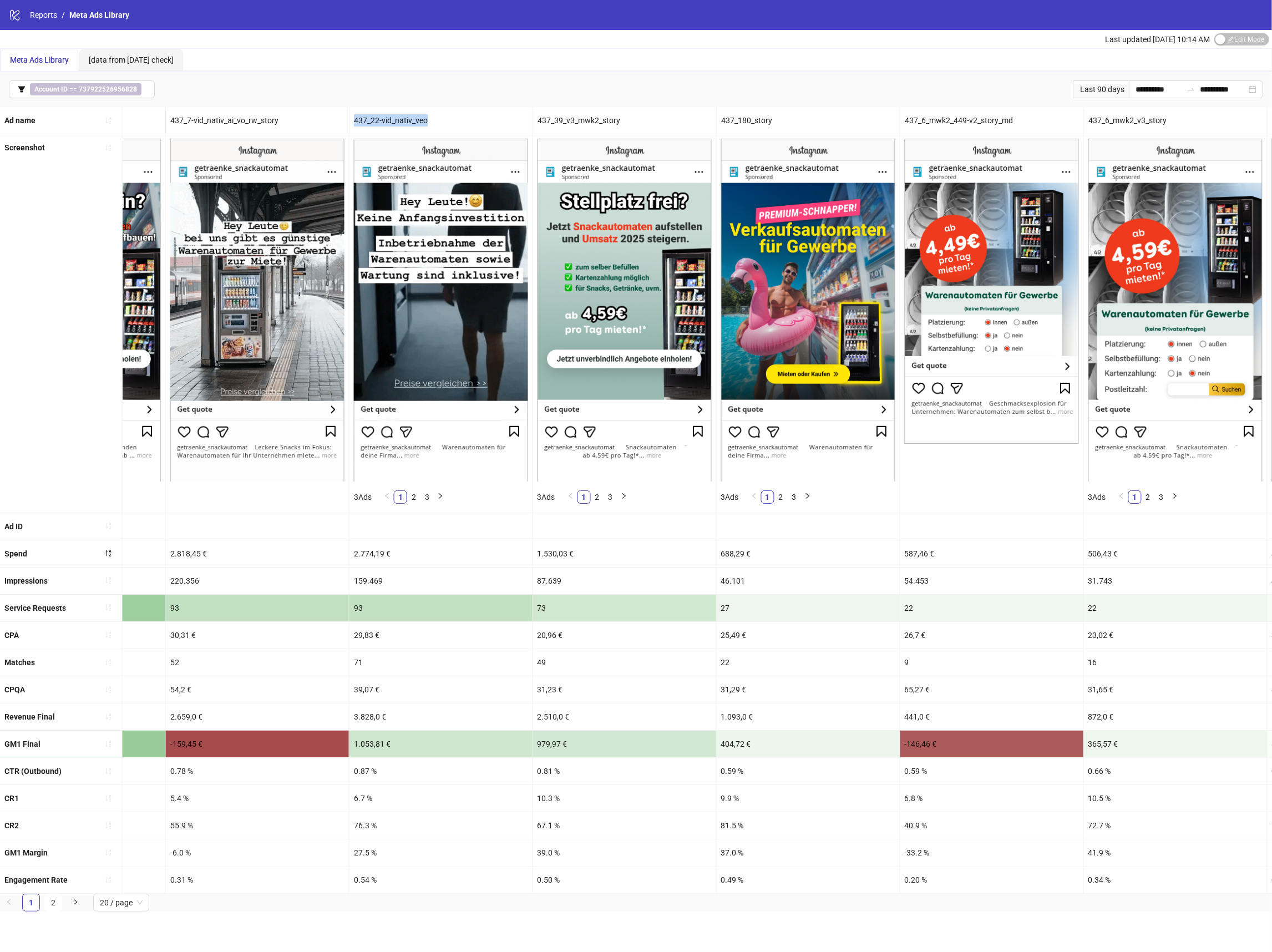
click at [389, 116] on div "437_22-vid_nativ_veo" at bounding box center [441, 120] width 183 height 27
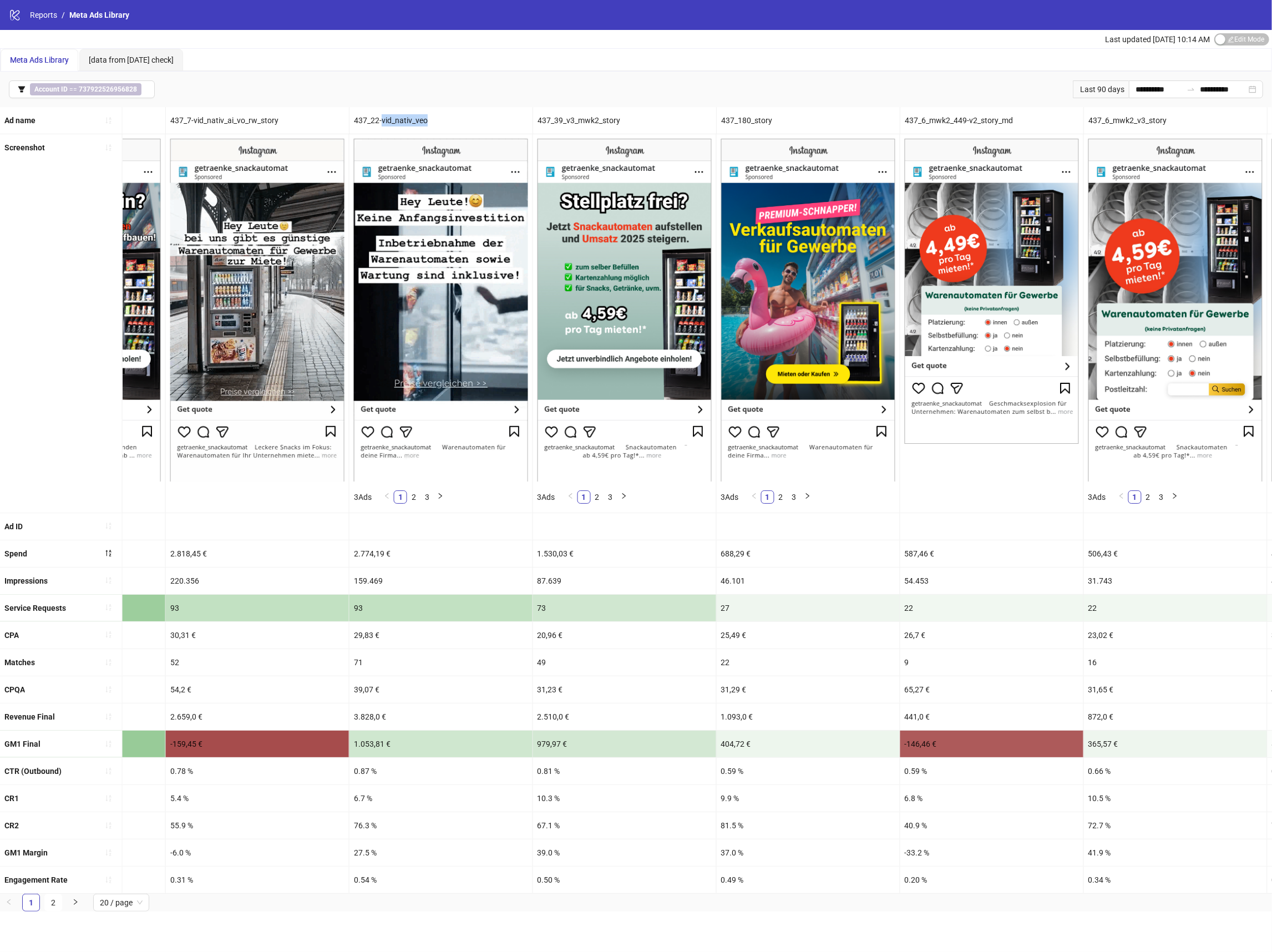
click at [389, 116] on div "437_22-vid_nativ_veo" at bounding box center [441, 120] width 183 height 27
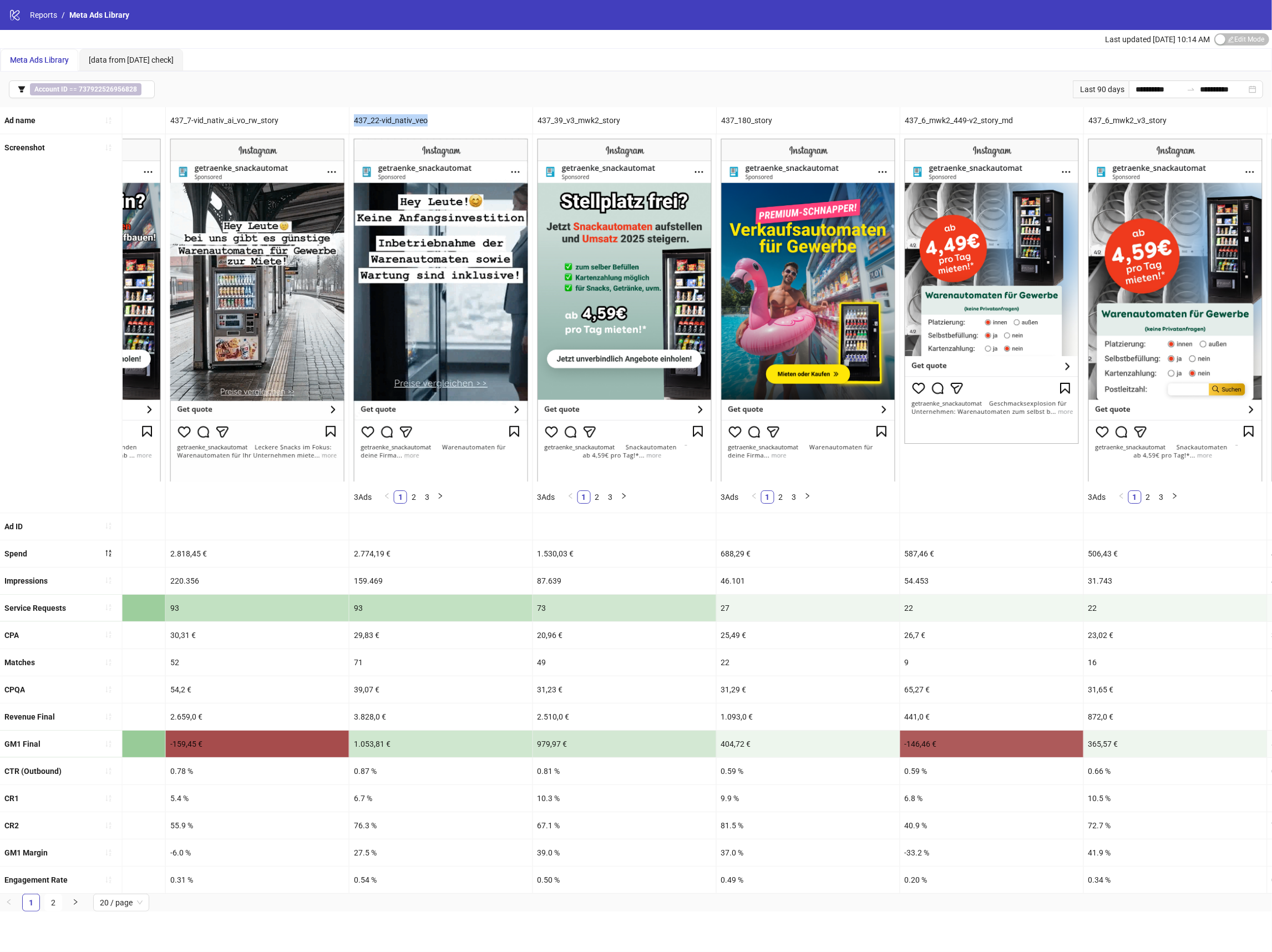
click at [389, 116] on div "437_22-vid_nativ_veo" at bounding box center [441, 120] width 183 height 27
